Goal: Leave review/rating

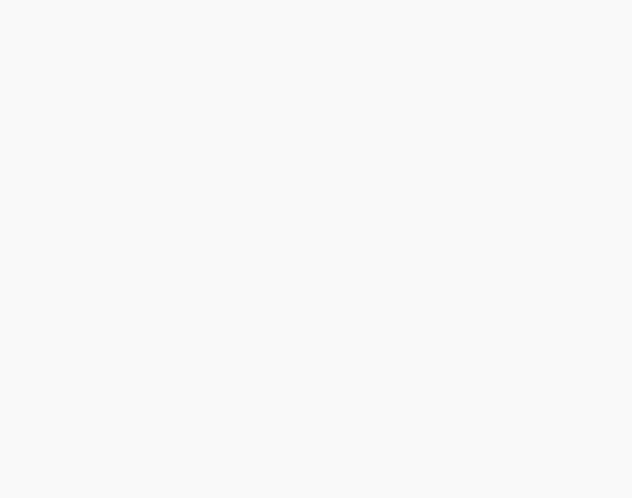
click at [457, 0] on html at bounding box center [316, 0] width 632 height 0
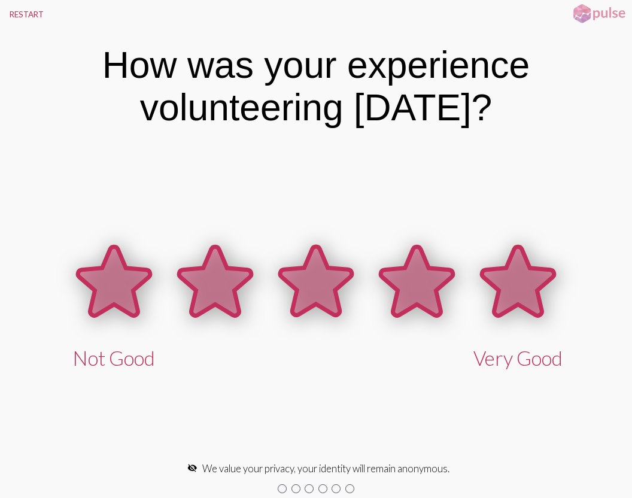
click at [517, 271] on icon at bounding box center [519, 281] width 72 height 69
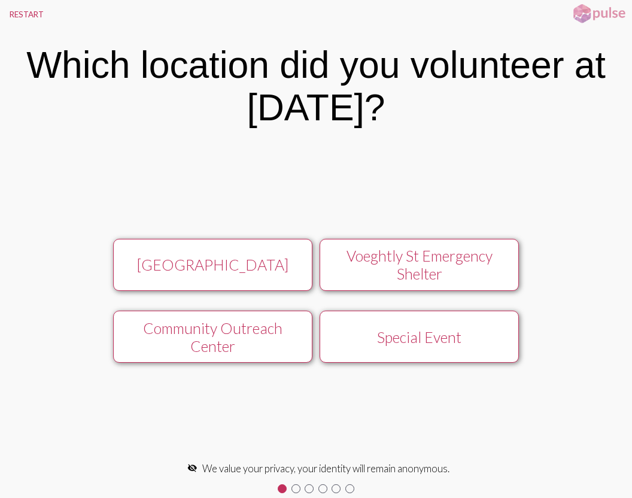
click at [407, 259] on div "Voeghtly St Emergency Shelter" at bounding box center [419, 265] width 178 height 36
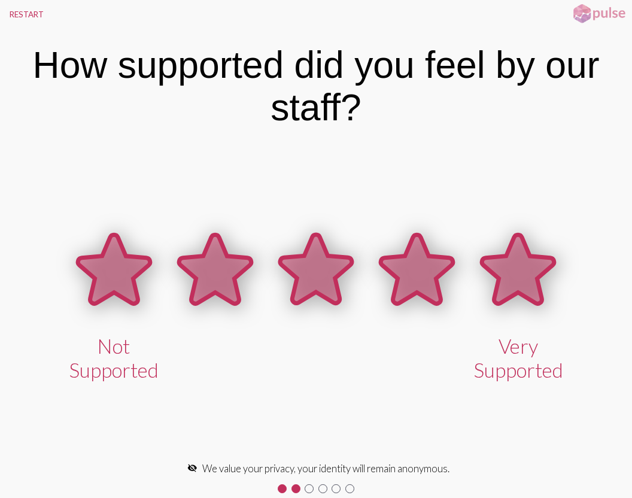
click at [523, 282] on icon at bounding box center [519, 269] width 72 height 69
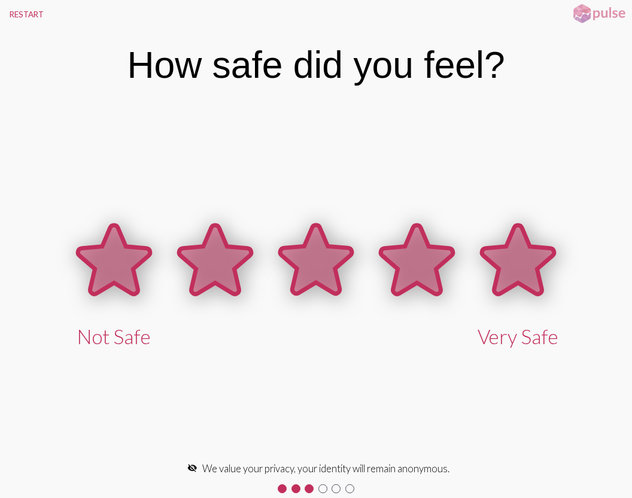
click at [523, 269] on icon at bounding box center [519, 260] width 72 height 69
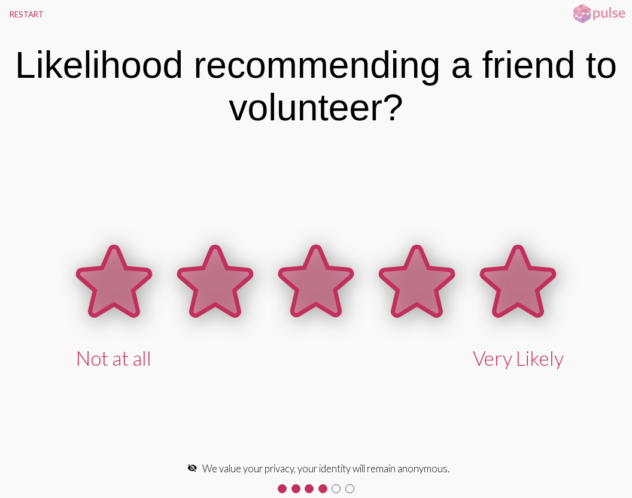
click at [520, 269] on icon at bounding box center [519, 281] width 72 height 69
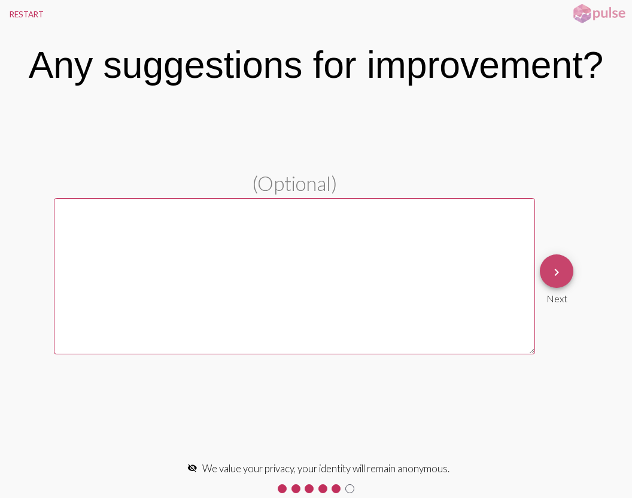
click at [553, 272] on mat-icon "keyboard_arrow_right" at bounding box center [557, 272] width 14 height 14
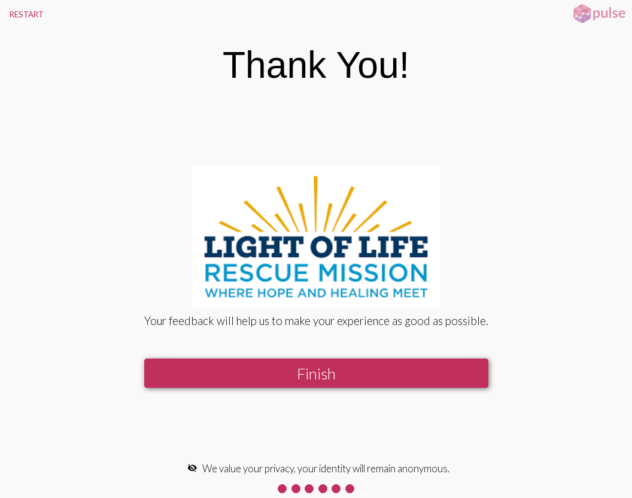
click at [323, 380] on button "Finish" at bounding box center [316, 373] width 344 height 29
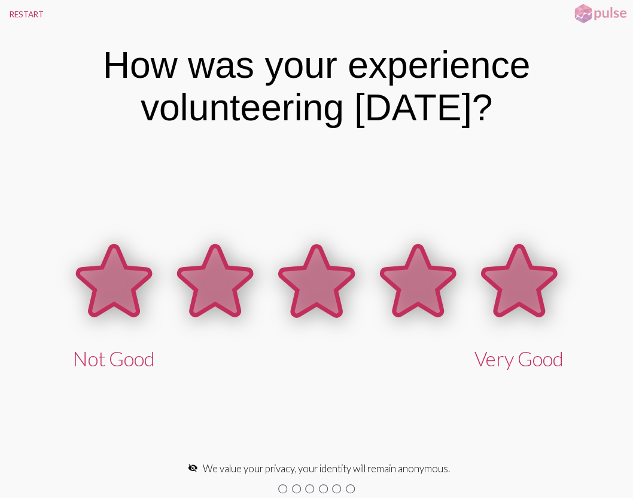
click at [544, 287] on icon at bounding box center [519, 281] width 72 height 69
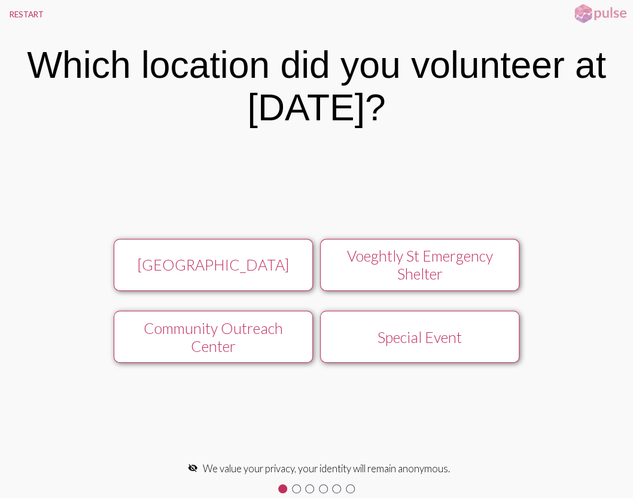
click at [216, 347] on div "Community Outreach Center" at bounding box center [214, 337] width 178 height 36
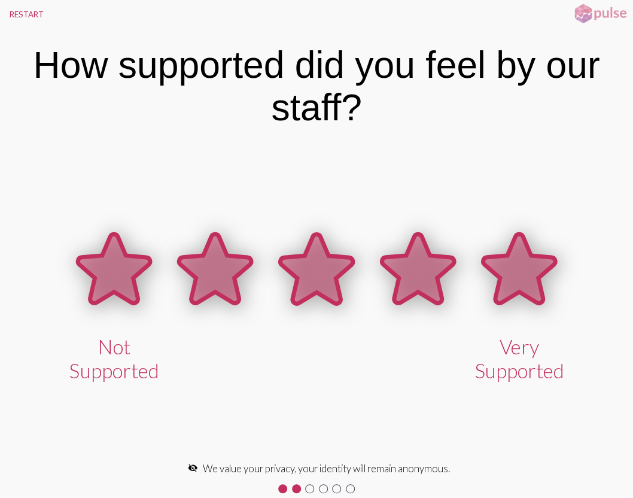
click at [523, 275] on icon at bounding box center [519, 269] width 72 height 69
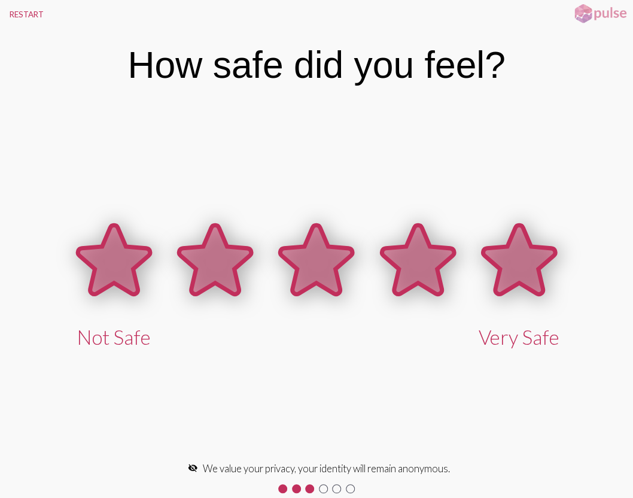
click at [512, 263] on icon at bounding box center [519, 259] width 72 height 69
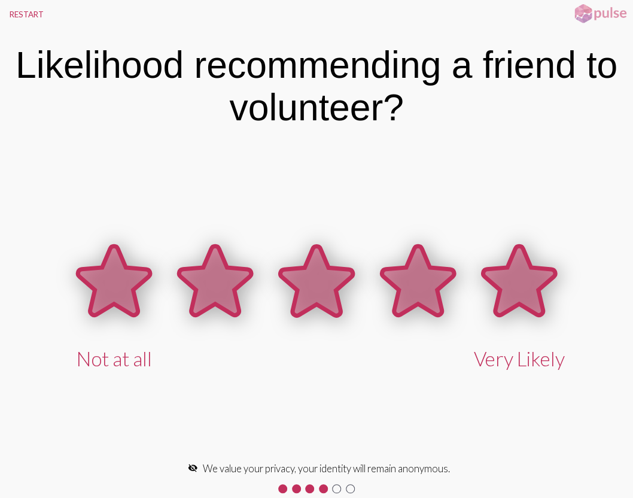
click at [517, 284] on icon at bounding box center [519, 281] width 72 height 69
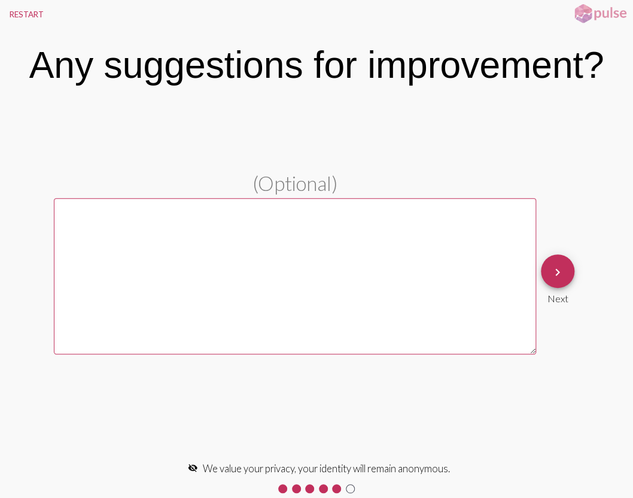
click at [107, 220] on textarea at bounding box center [295, 276] width 483 height 157
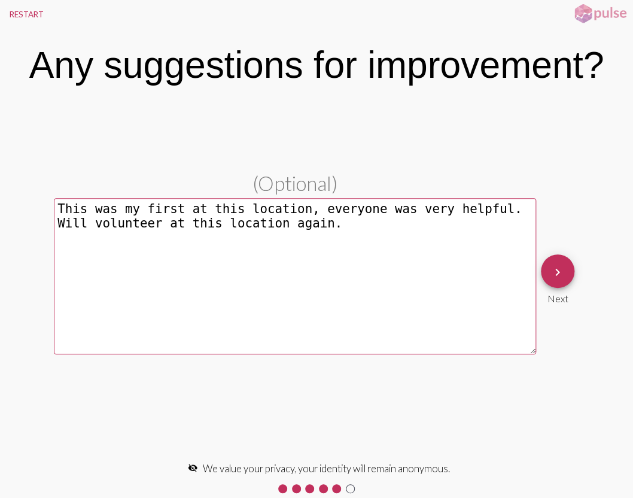
type textarea "This was my first at this location, everyone was very helpful. Will volunteer a…"
click at [558, 270] on mat-icon "keyboard_arrow_right" at bounding box center [558, 272] width 14 height 14
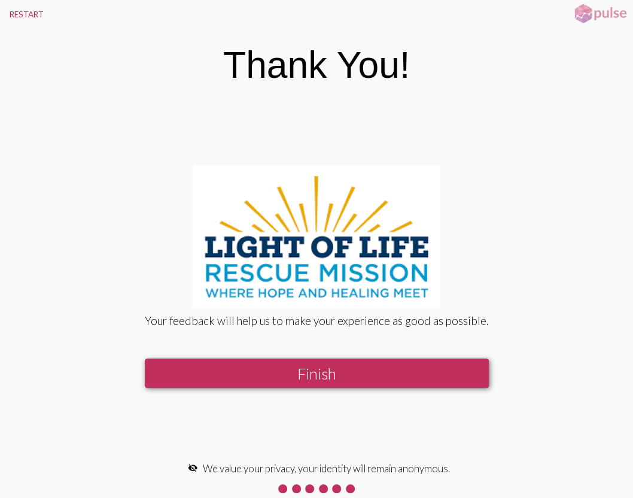
drag, startPoint x: 314, startPoint y: 381, endPoint x: 345, endPoint y: 212, distance: 172.3
click at [313, 380] on button "Finish" at bounding box center [317, 373] width 344 height 29
